Goal: Find specific page/section: Find specific page/section

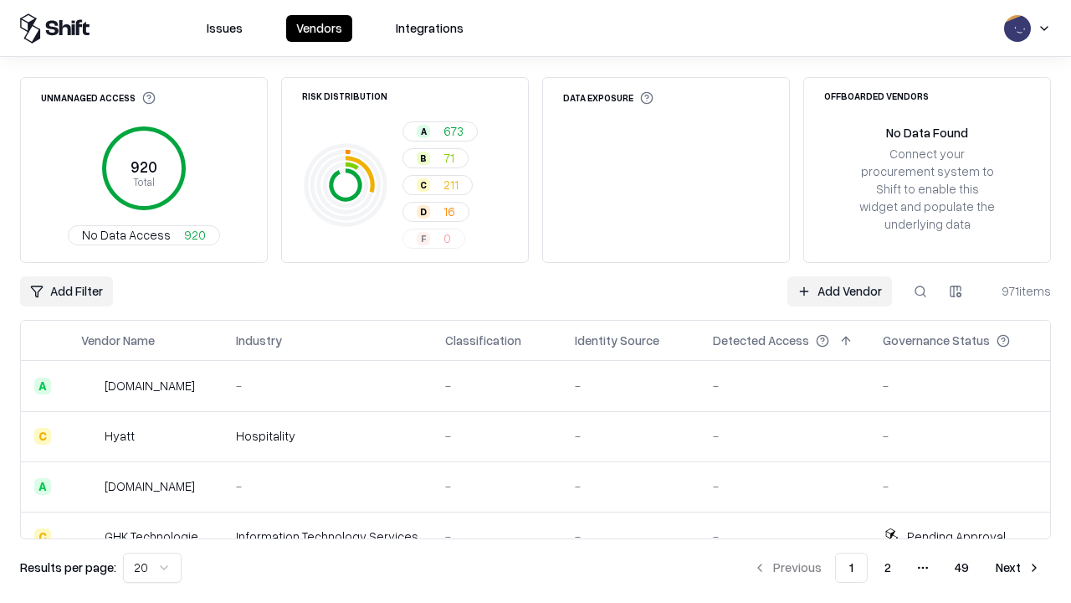
click at [152, 568] on html "Issues Vendors Integrations Unmanaged Access 920 Total No Data Access 920 Risk …" at bounding box center [535, 301] width 1071 height 603
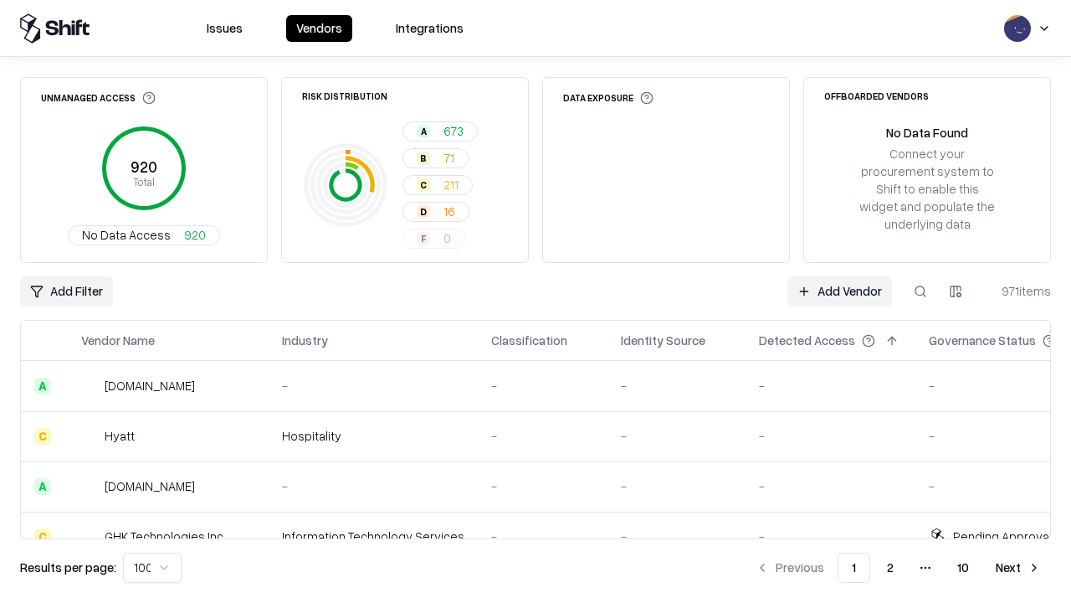
click at [1019, 568] on button "Next" at bounding box center [1018, 567] width 65 height 30
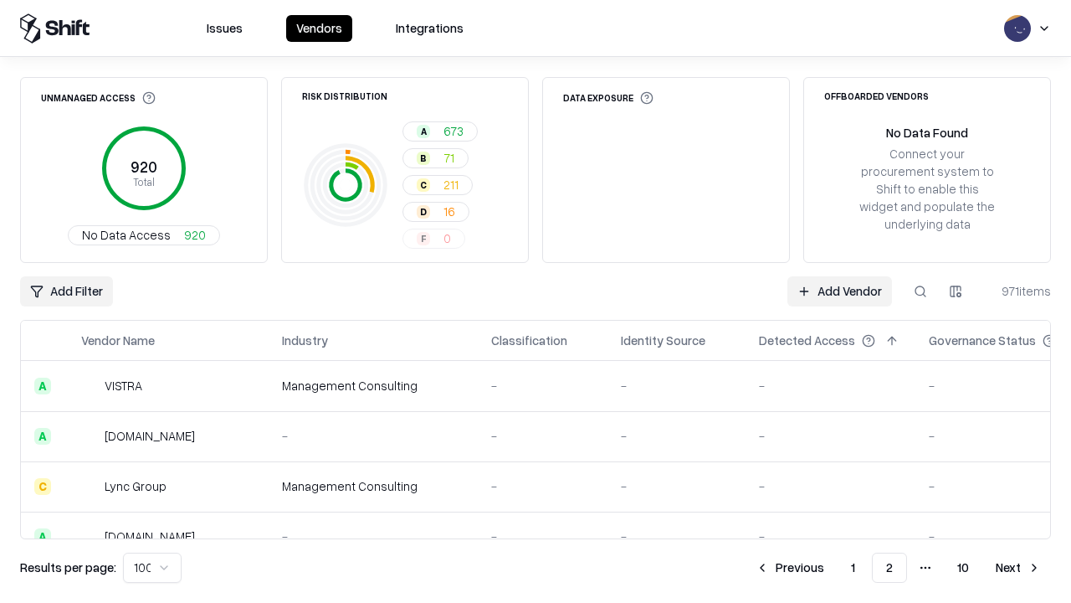
click at [1019, 568] on button "Next" at bounding box center [1018, 567] width 65 height 30
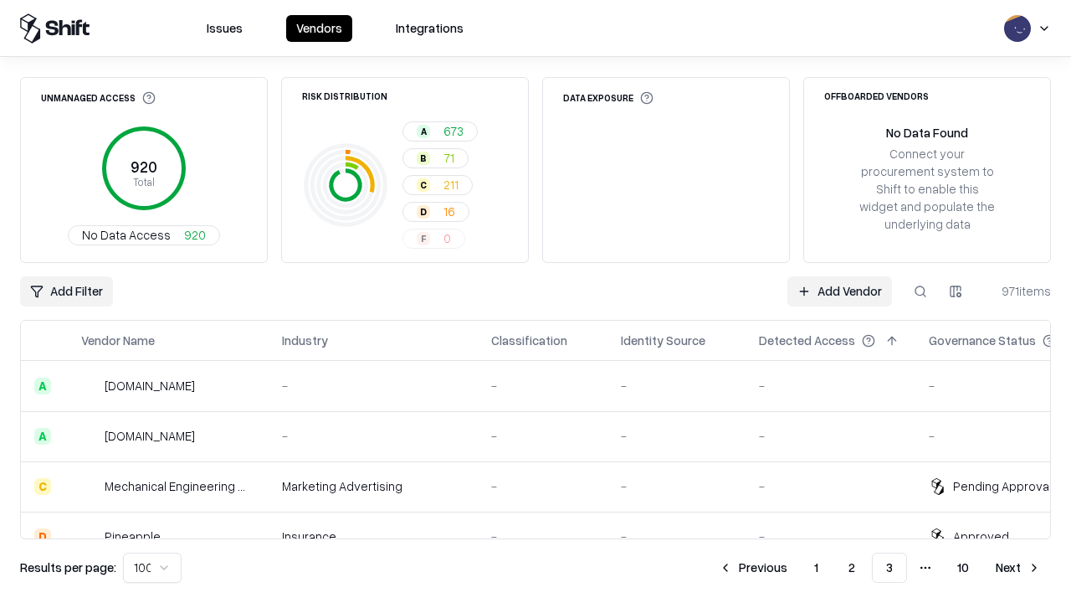
click at [1019, 568] on button "Next" at bounding box center [1018, 567] width 65 height 30
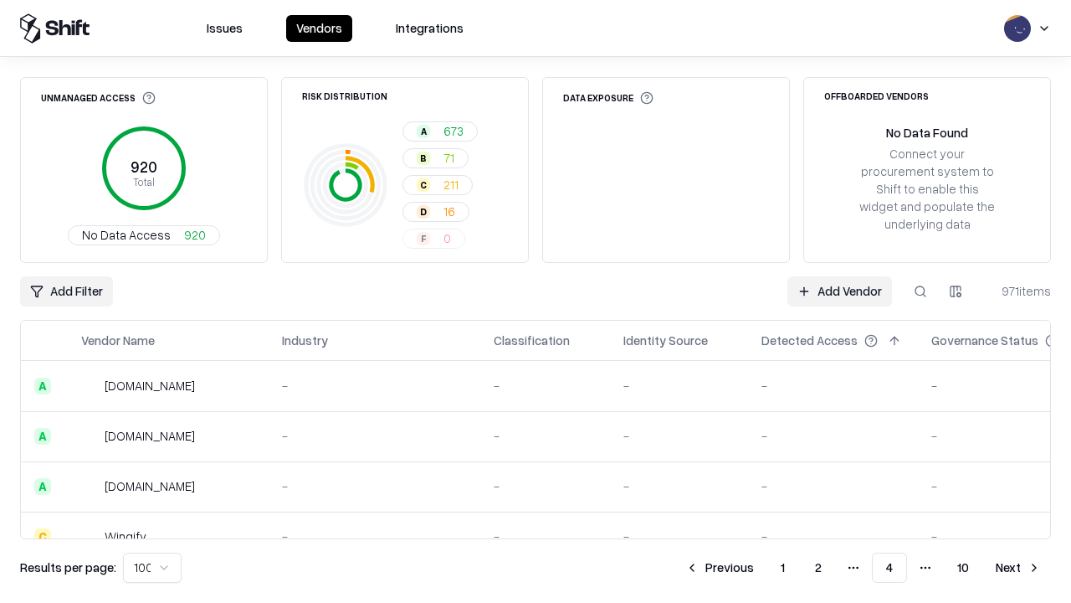
click at [1019, 568] on button "Next" at bounding box center [1018, 567] width 65 height 30
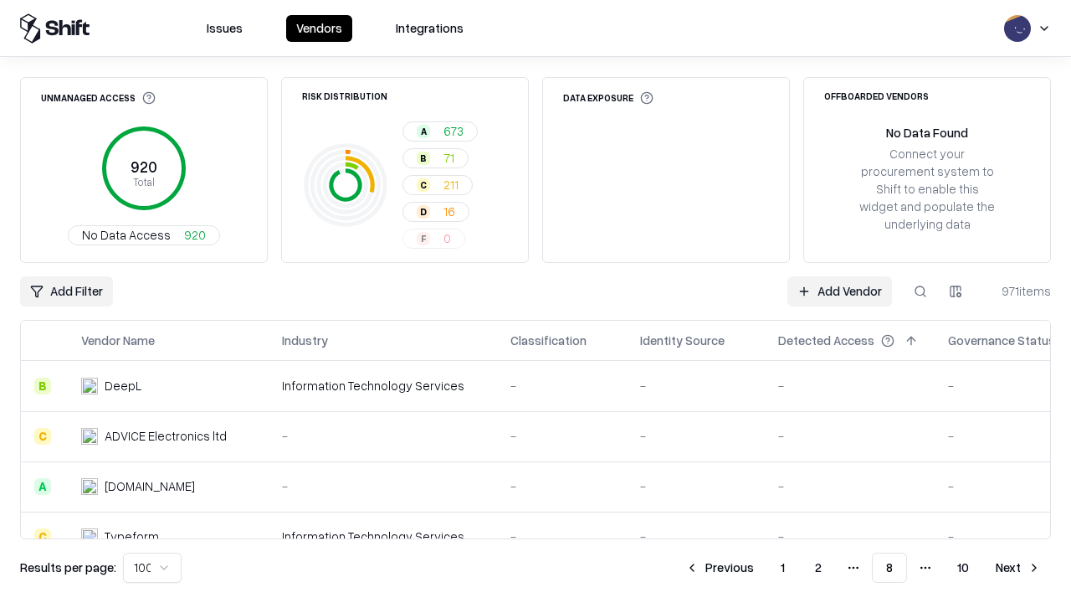
click at [1019, 568] on button "Next" at bounding box center [1018, 567] width 65 height 30
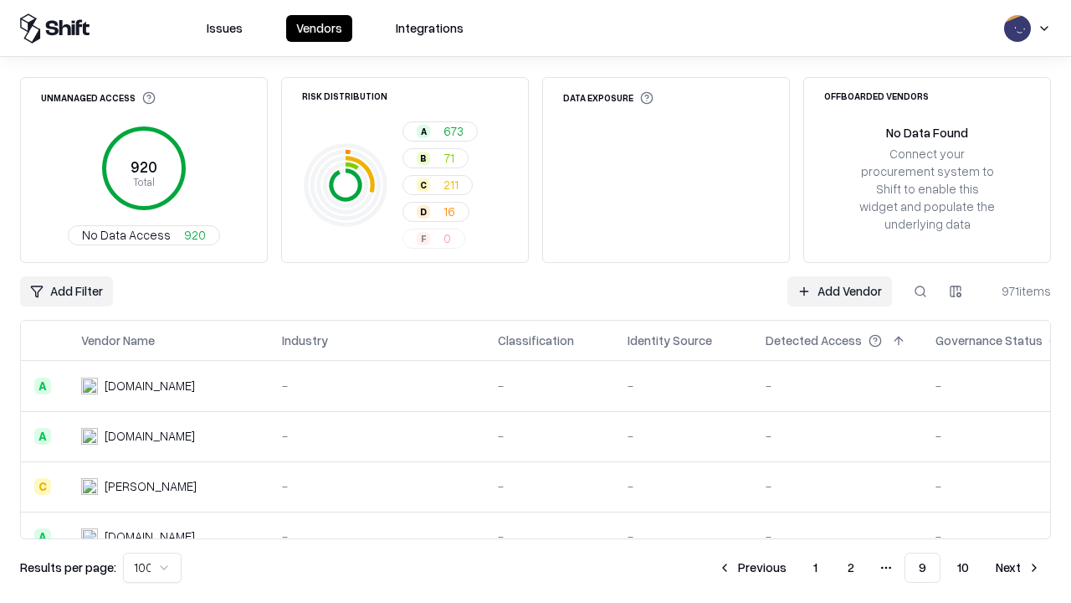
click at [1019, 568] on button "Next" at bounding box center [1018, 567] width 65 height 30
click at [790, 568] on button "Previous" at bounding box center [790, 567] width 89 height 30
click at [753, 568] on button "Previous" at bounding box center [752, 567] width 89 height 30
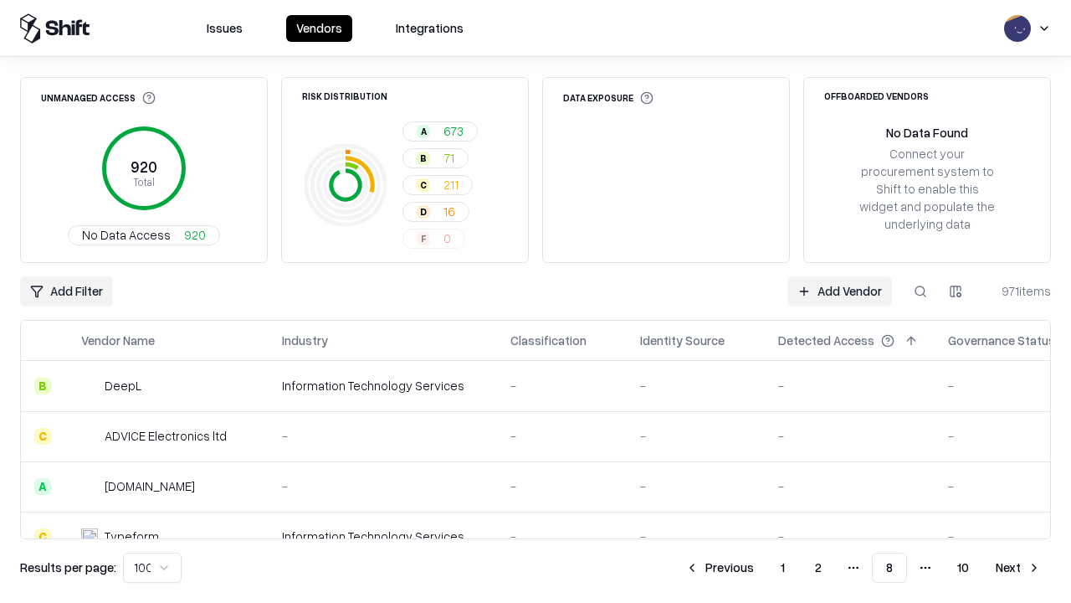
click at [720, 568] on button "Previous" at bounding box center [720, 567] width 89 height 30
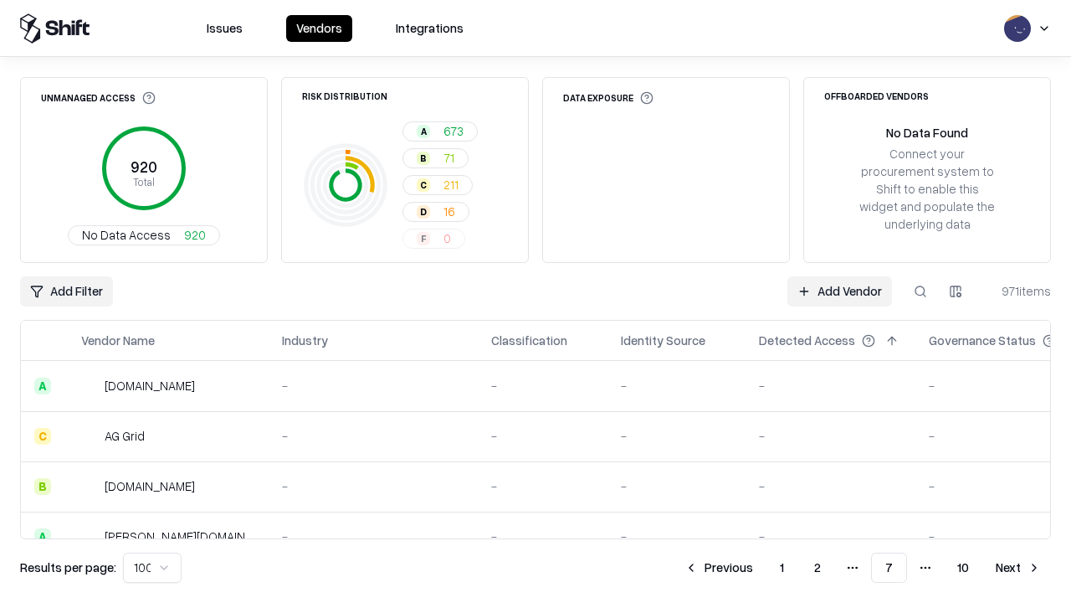
click at [719, 568] on button "Previous" at bounding box center [719, 567] width 89 height 30
click at [720, 568] on button "Previous" at bounding box center [720, 567] width 89 height 30
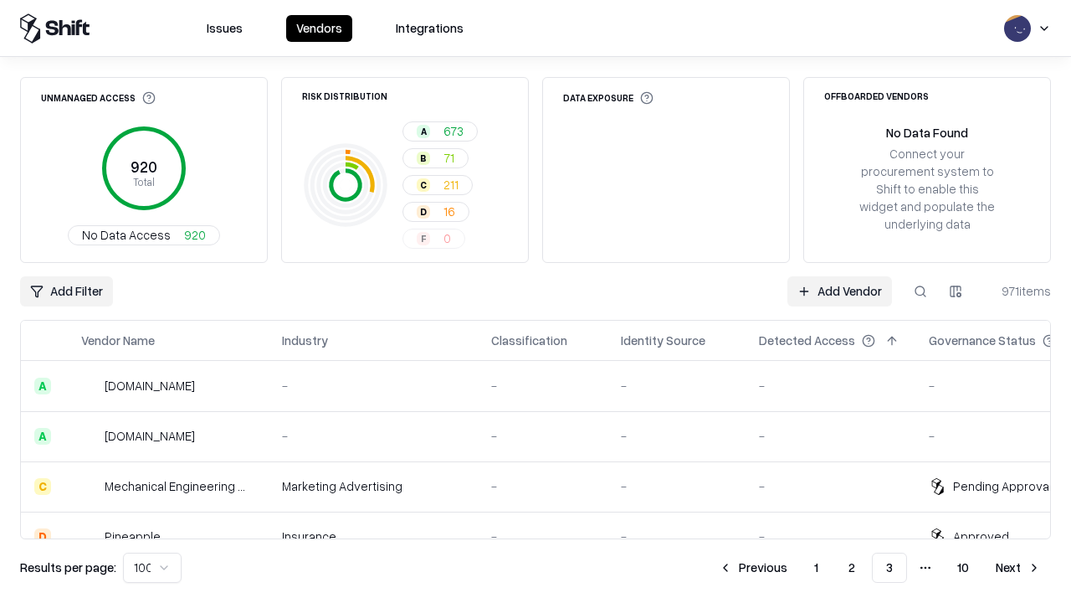
click at [753, 568] on button "Previous" at bounding box center [753, 567] width 89 height 30
